Goal: Entertainment & Leisure: Consume media (video, audio)

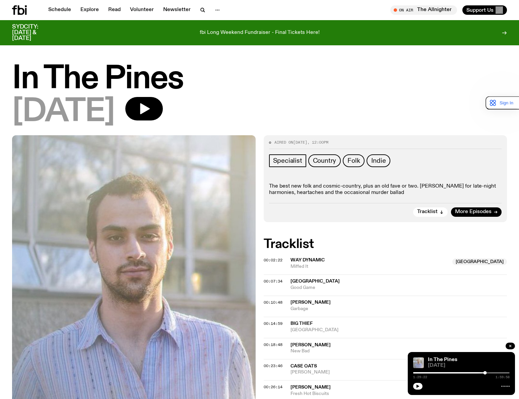
scroll to position [400, 0]
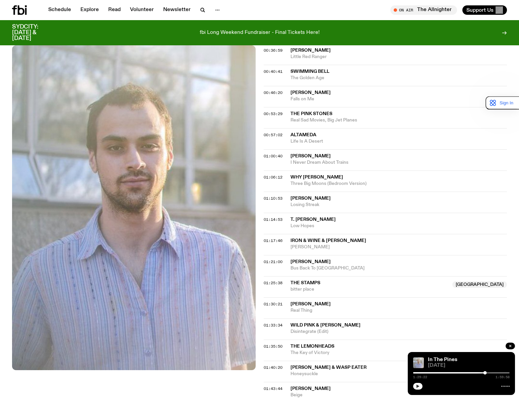
click at [415, 387] on button "button" at bounding box center [417, 385] width 9 height 7
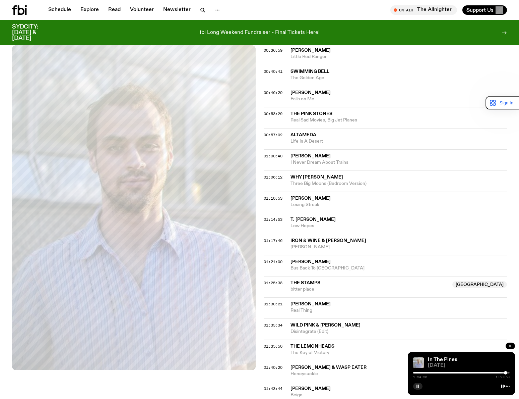
click at [419, 386] on rect "button" at bounding box center [418, 385] width 1 height 3
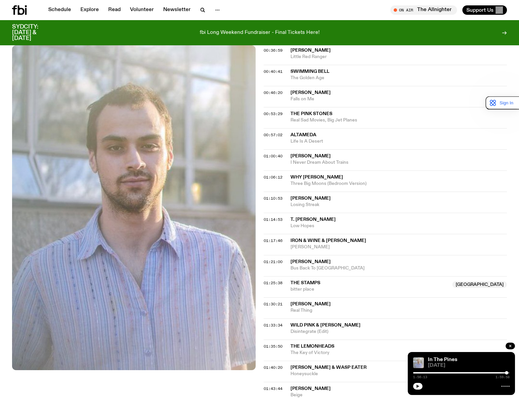
click at [507, 371] on div at bounding box center [506, 372] width 3 height 3
click at [417, 384] on icon "button" at bounding box center [418, 386] width 4 height 4
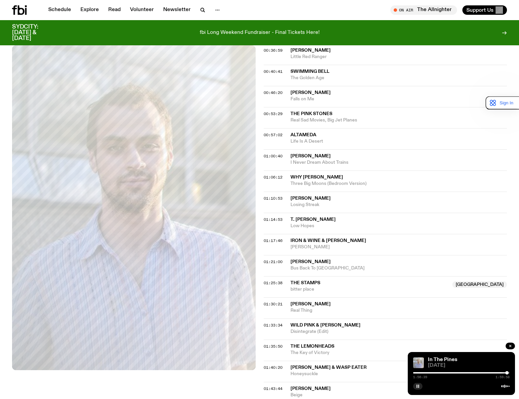
click at [310, 346] on span "The Lemonheads" at bounding box center [313, 346] width 44 height 5
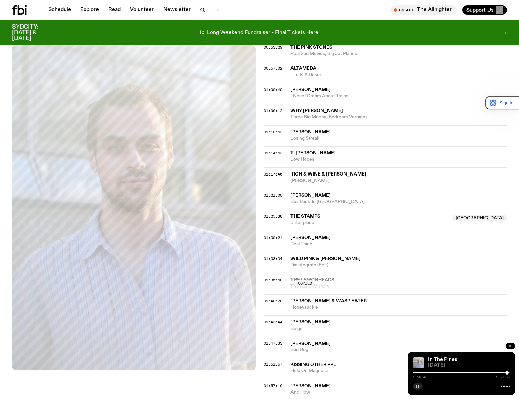
scroll to position [467, 0]
click at [273, 279] on span "01:35:50" at bounding box center [273, 278] width 19 height 5
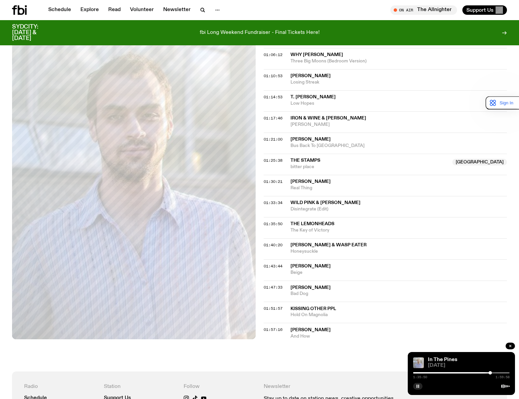
scroll to position [534, 0]
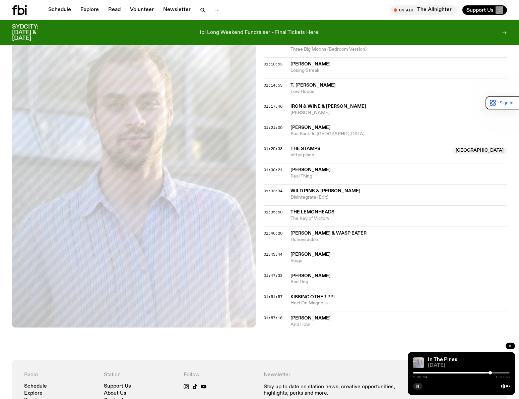
drag, startPoint x: 417, startPoint y: 384, endPoint x: 417, endPoint y: 379, distance: 5.4
click at [417, 384] on icon "button" at bounding box center [418, 386] width 4 height 4
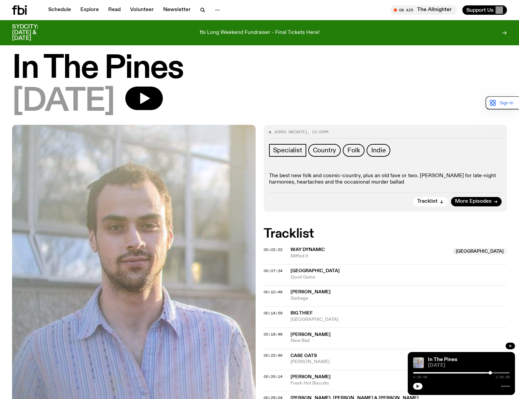
scroll to position [0, 0]
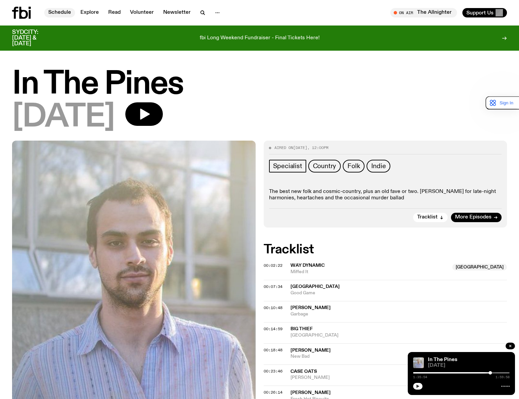
click at [62, 13] on link "Schedule" at bounding box center [59, 12] width 31 height 9
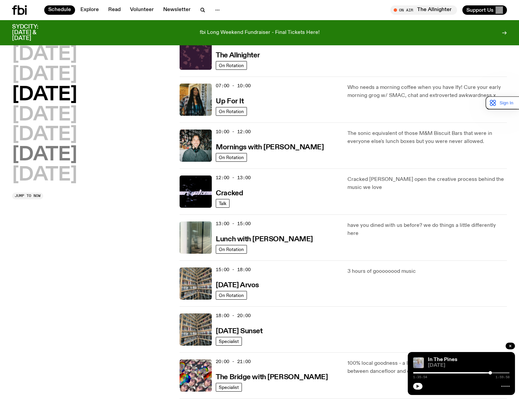
click at [55, 157] on h2 "[DATE]" at bounding box center [44, 154] width 65 height 19
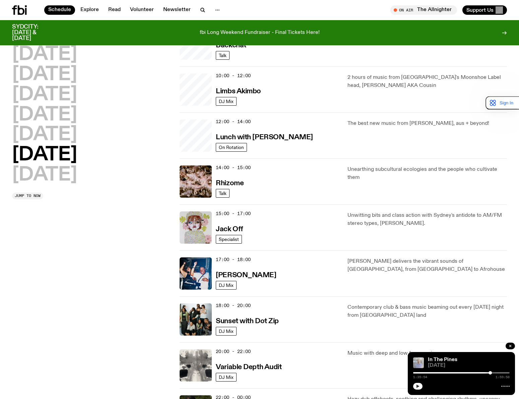
scroll to position [253, 0]
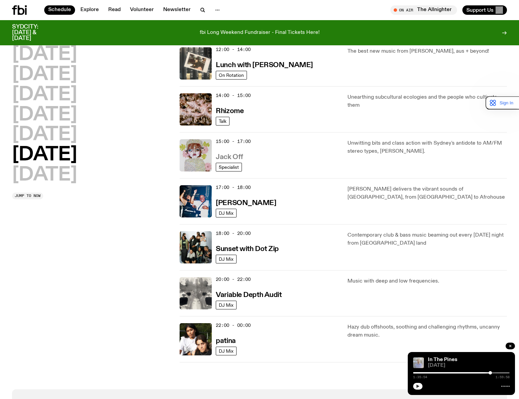
click at [225, 155] on h3 "Jack Off" at bounding box center [229, 157] width 27 height 7
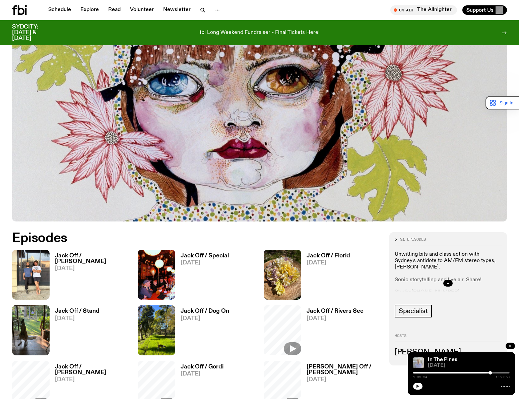
scroll to position [266, 0]
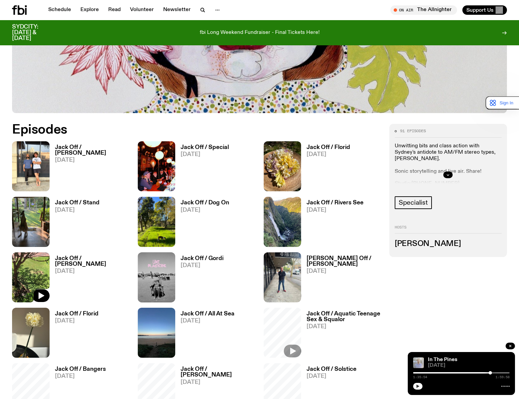
click at [37, 264] on img at bounding box center [31, 277] width 38 height 50
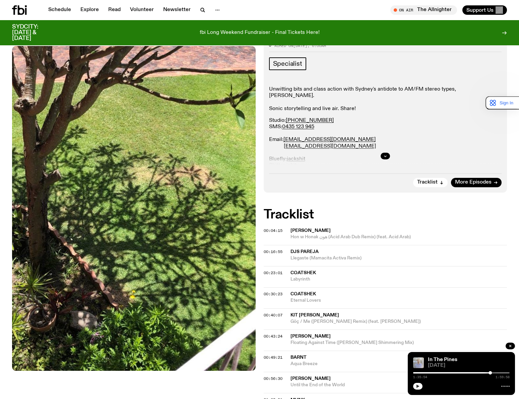
scroll to position [97, 0]
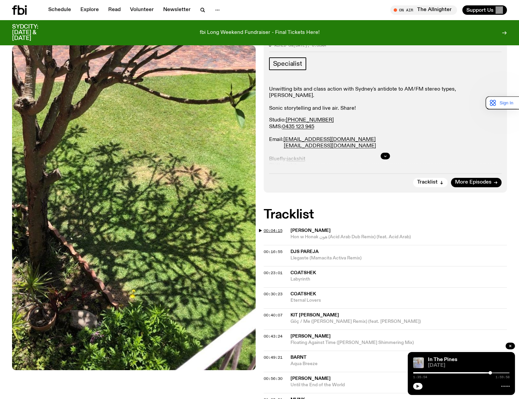
click at [275, 228] on span "00:04:15" at bounding box center [273, 230] width 19 height 5
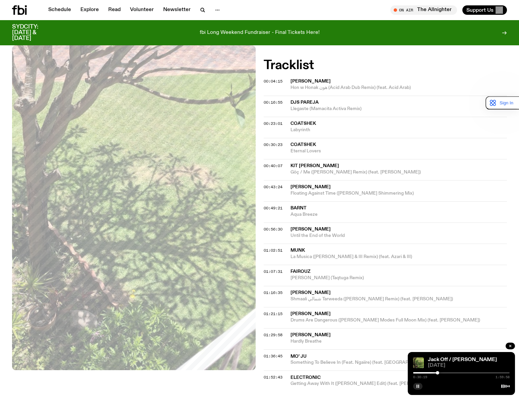
scroll to position [332, 0]
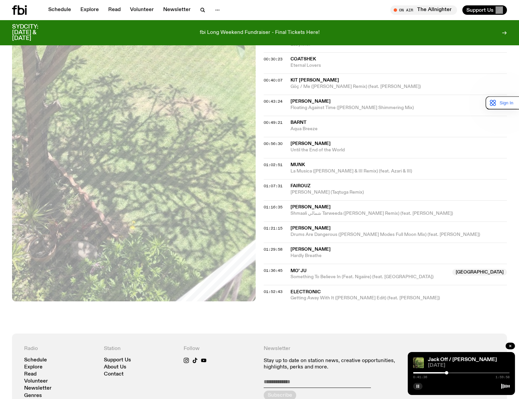
click at [417, 384] on icon "button" at bounding box center [418, 386] width 4 height 4
